Goal: Check status: Check status

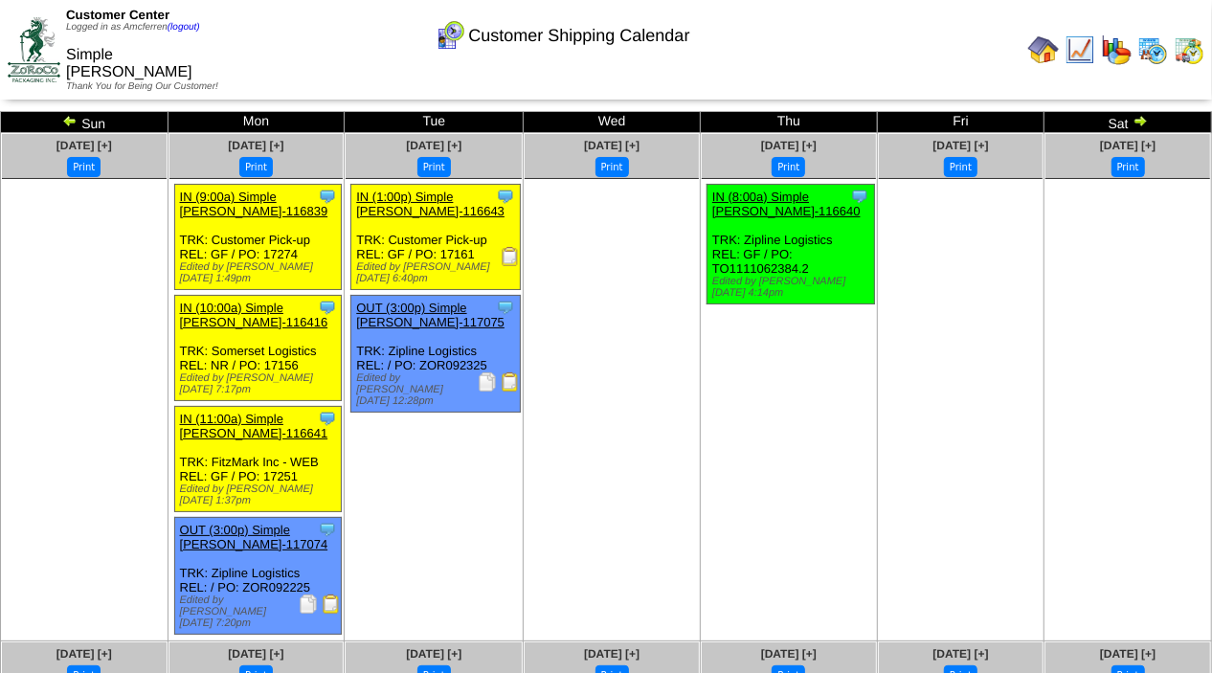
click at [67, 123] on img at bounding box center [69, 120] width 15 height 15
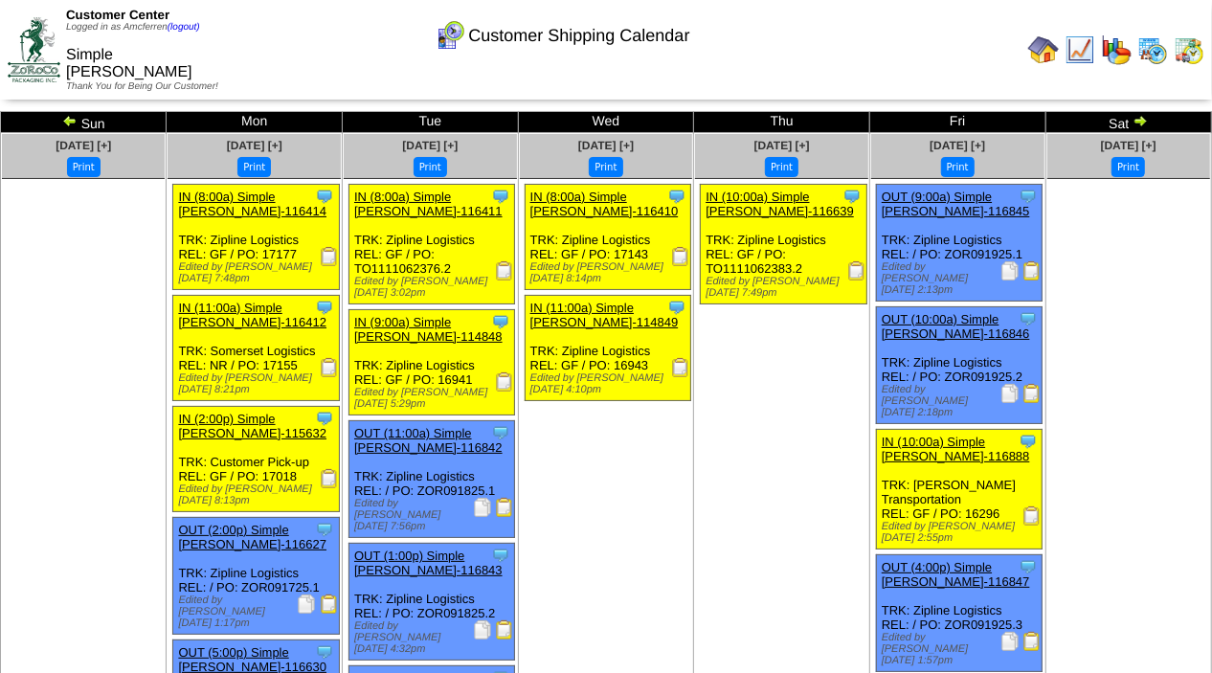
click at [1137, 116] on img at bounding box center [1139, 120] width 15 height 15
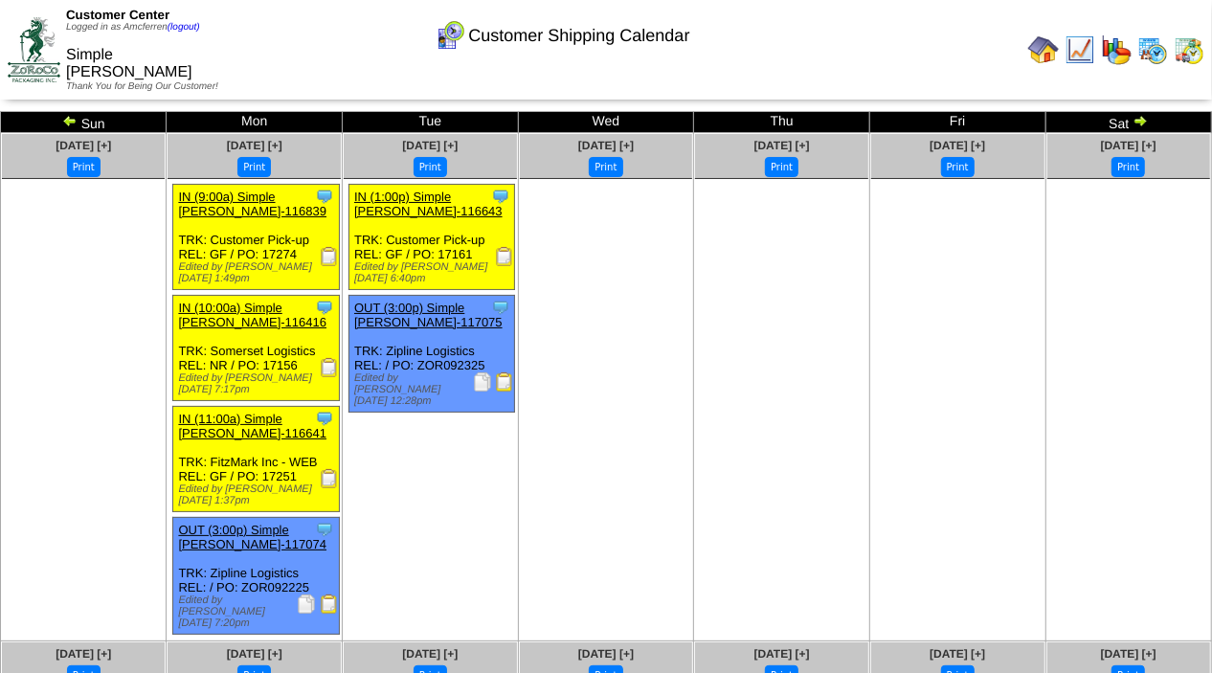
click at [505, 257] on img at bounding box center [504, 256] width 19 height 19
click at [1141, 126] on img at bounding box center [1139, 120] width 15 height 15
click at [1141, 119] on img at bounding box center [1139, 120] width 15 height 15
click at [1139, 115] on img at bounding box center [1139, 120] width 15 height 15
click at [1137, 117] on img at bounding box center [1139, 120] width 15 height 15
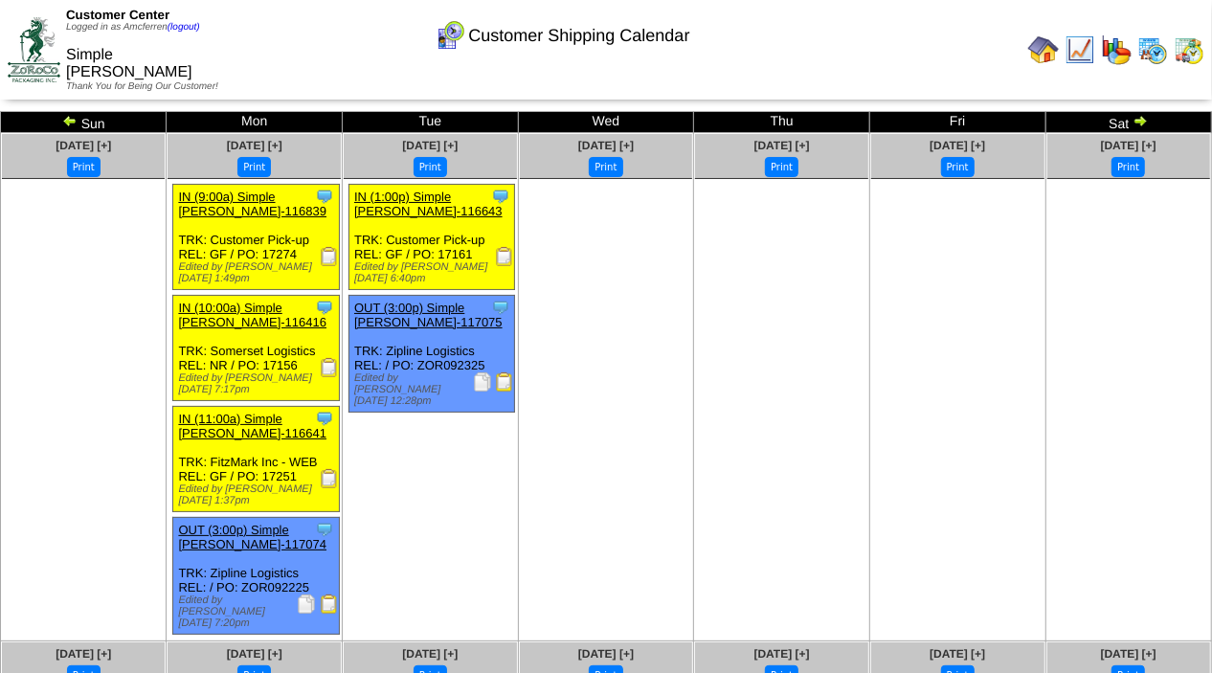
click at [1139, 120] on img at bounding box center [1139, 120] width 15 height 15
click at [73, 116] on img at bounding box center [69, 120] width 15 height 15
click at [1141, 120] on img at bounding box center [1139, 120] width 15 height 15
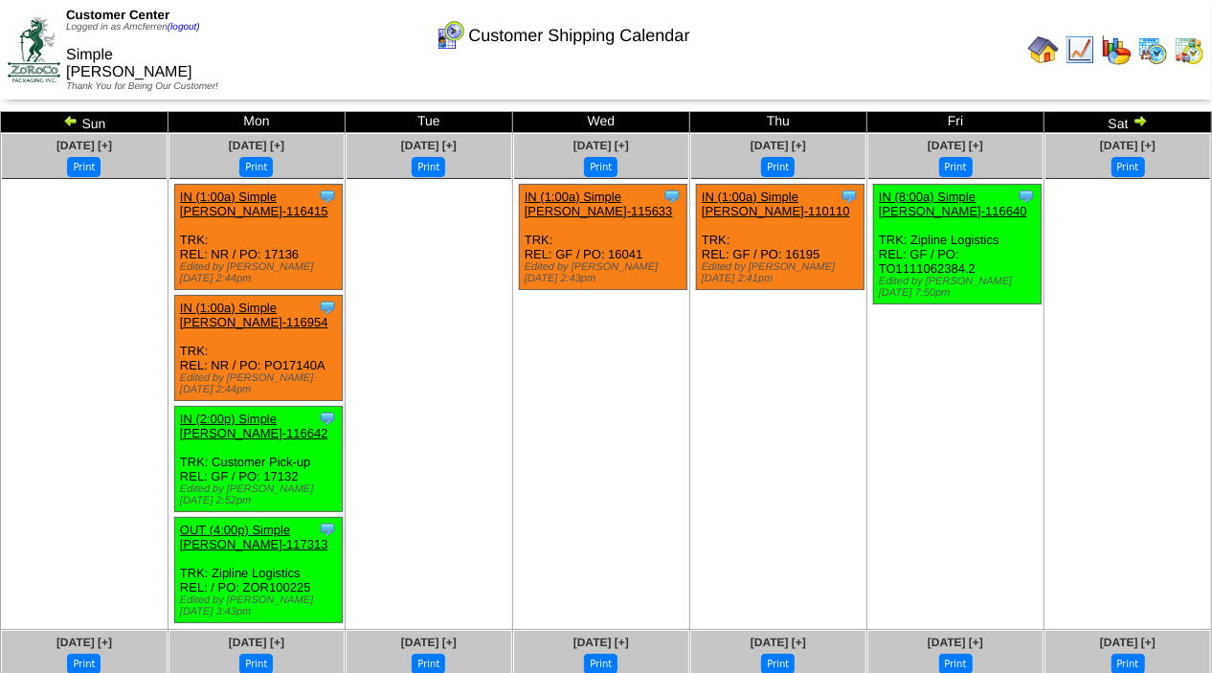
click at [1142, 119] on img at bounding box center [1139, 120] width 15 height 15
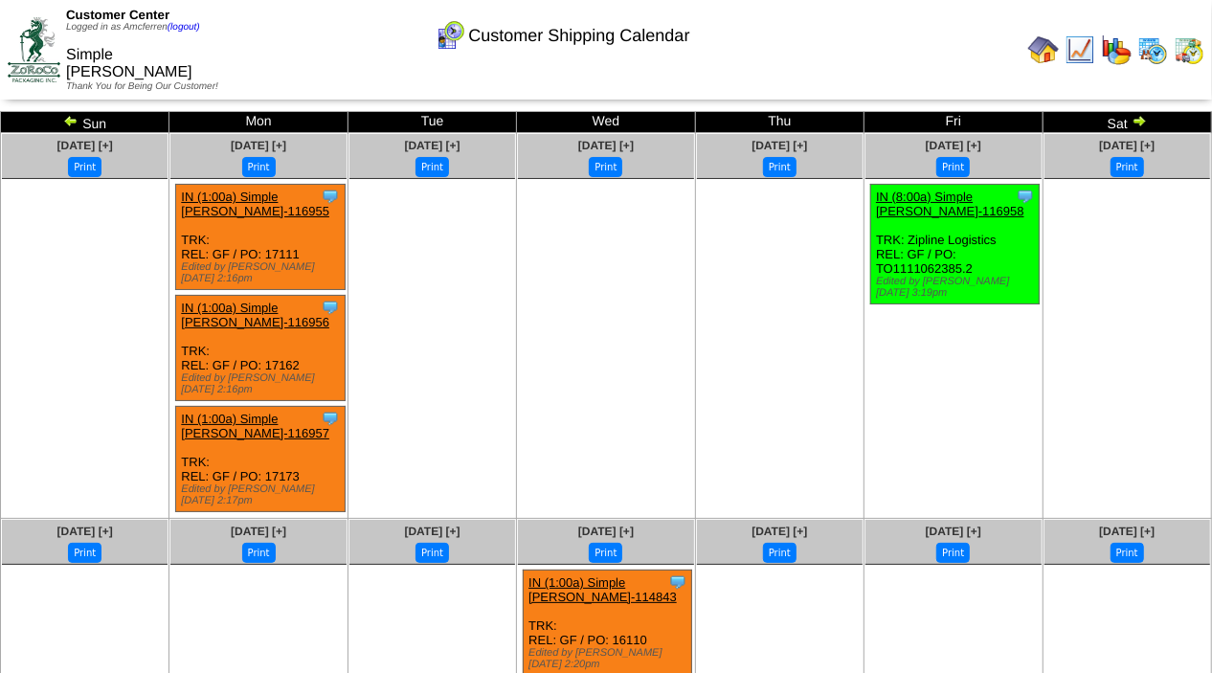
click at [67, 122] on img at bounding box center [70, 120] width 15 height 15
